Goal: Find specific page/section: Find specific page/section

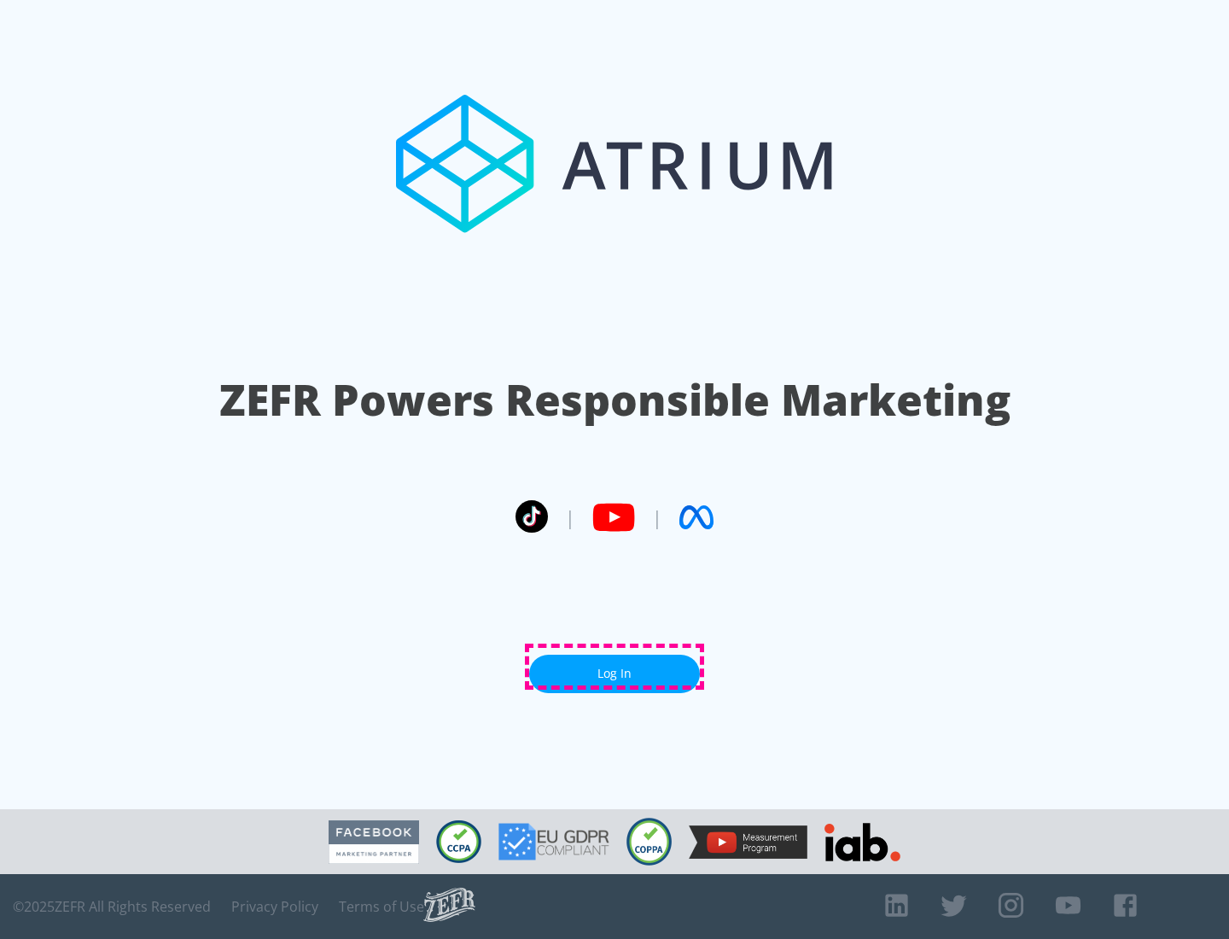
click at [615, 667] on link "Log In" at bounding box center [614, 674] width 171 height 38
